Goal: Task Accomplishment & Management: Use online tool/utility

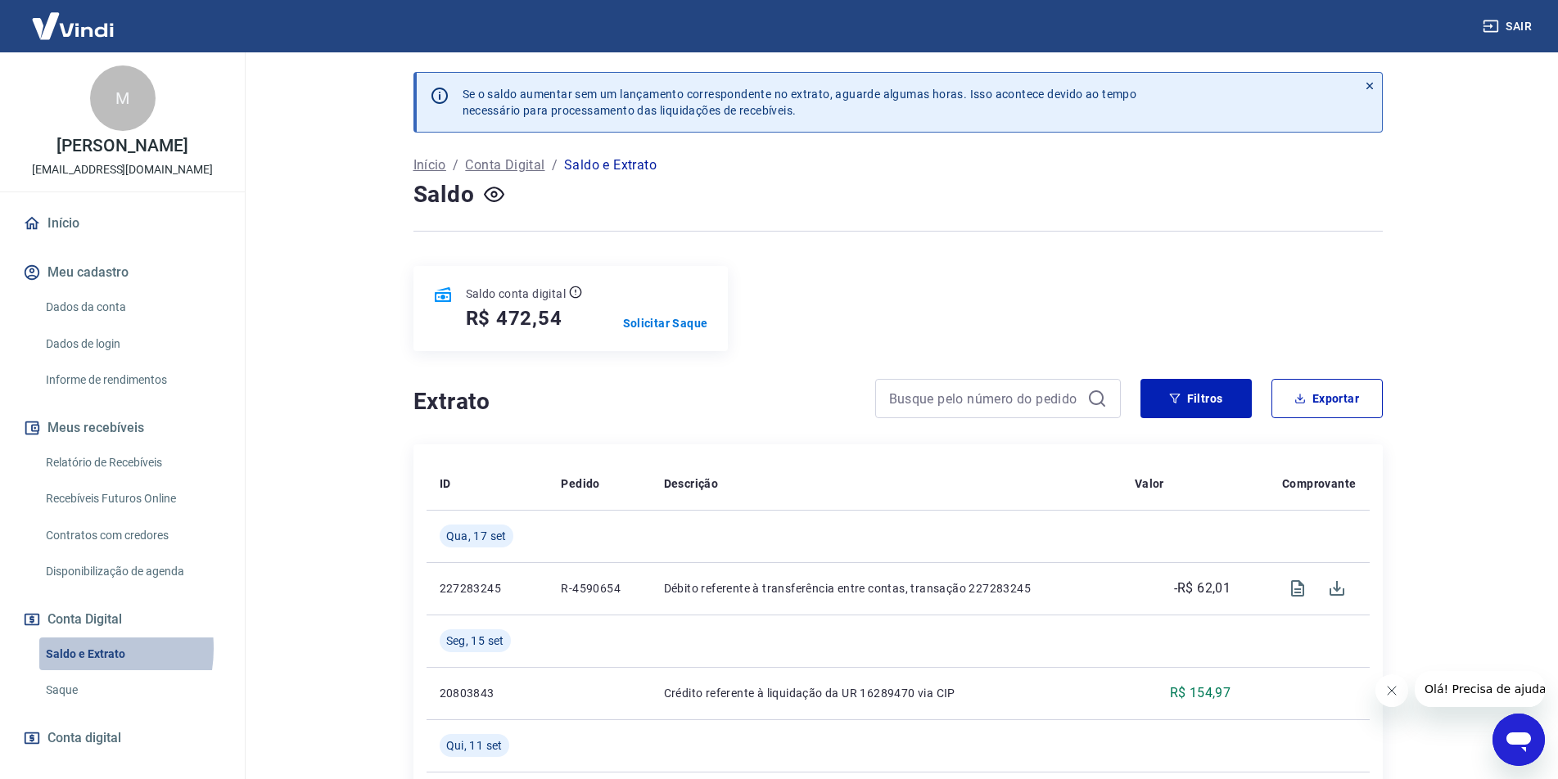
click at [74, 648] on link "Saldo e Extrato" at bounding box center [132, 655] width 186 height 34
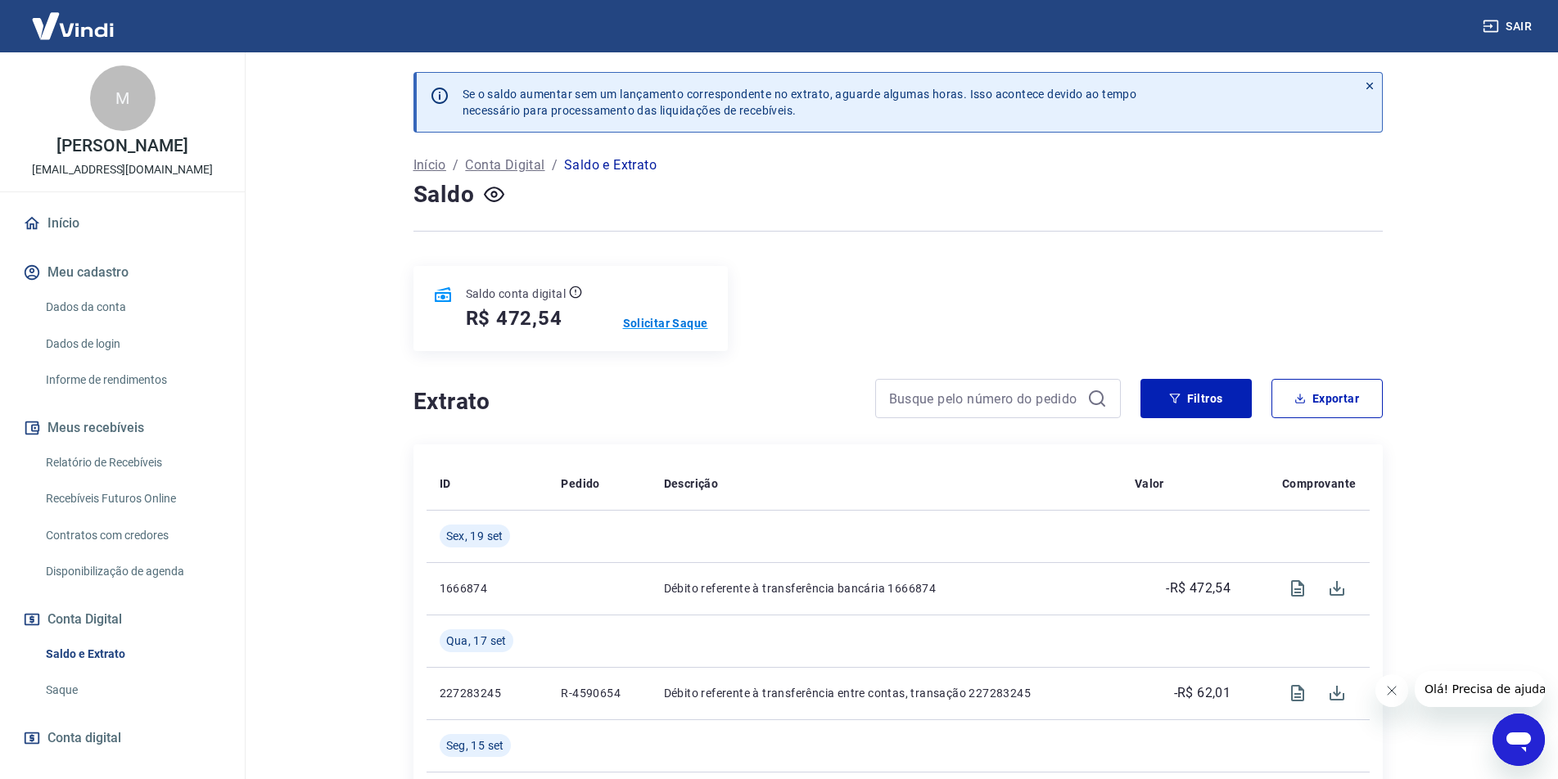
click at [683, 324] on p "Solicitar Saque" at bounding box center [665, 323] width 85 height 16
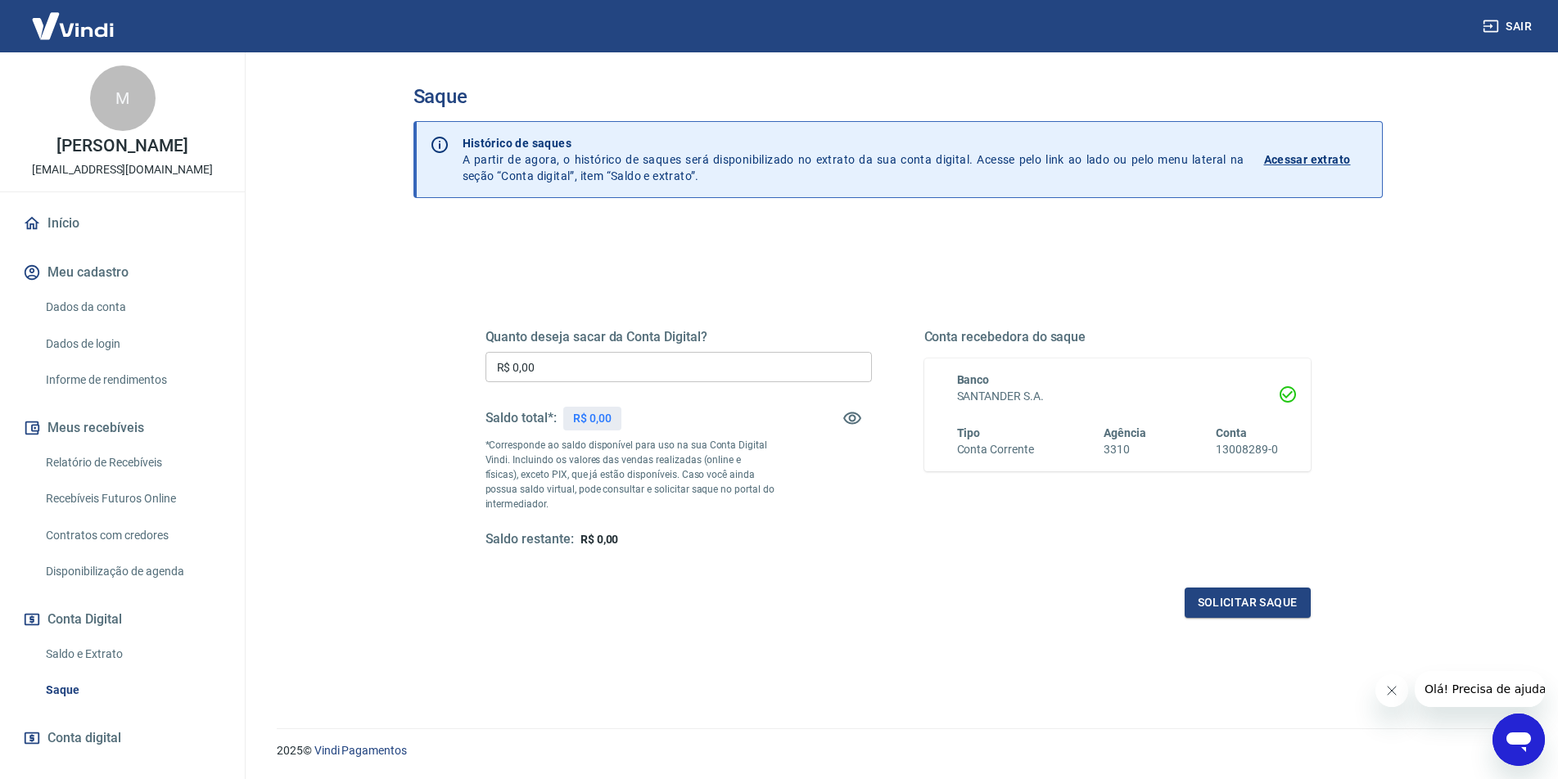
click at [611, 369] on input "R$ 0,00" at bounding box center [678, 367] width 386 height 30
click at [84, 639] on link "Saldo e Extrato" at bounding box center [132, 655] width 186 height 34
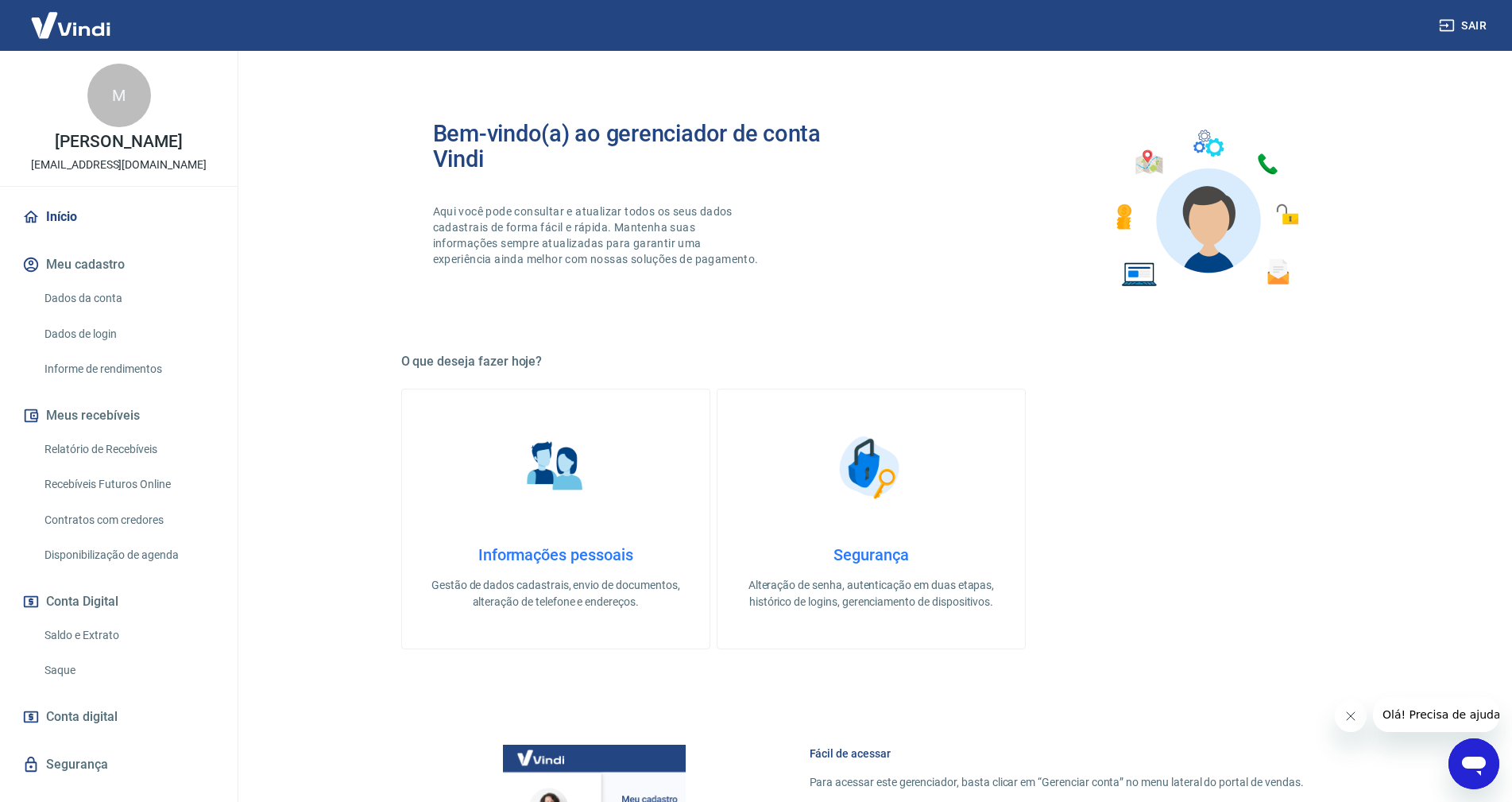
click at [155, 473] on link "Recebíveis Futuros Online" at bounding box center [128, 485] width 181 height 33
